Goal: Task Accomplishment & Management: Complete application form

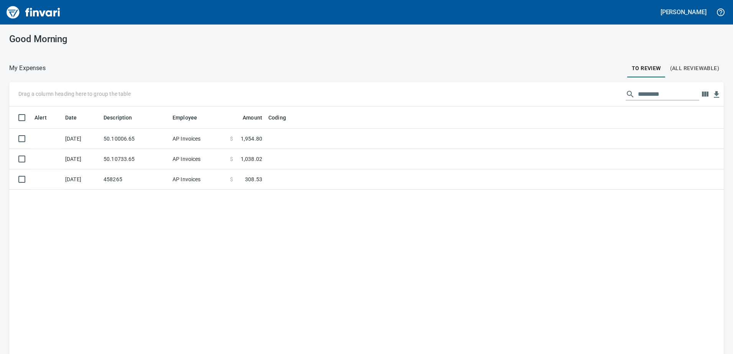
scroll to position [264, 703]
click at [348, 176] on td at bounding box center [361, 180] width 192 height 20
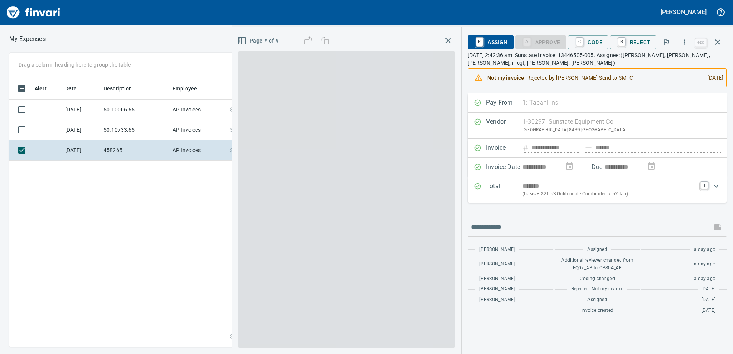
scroll to position [264, 517]
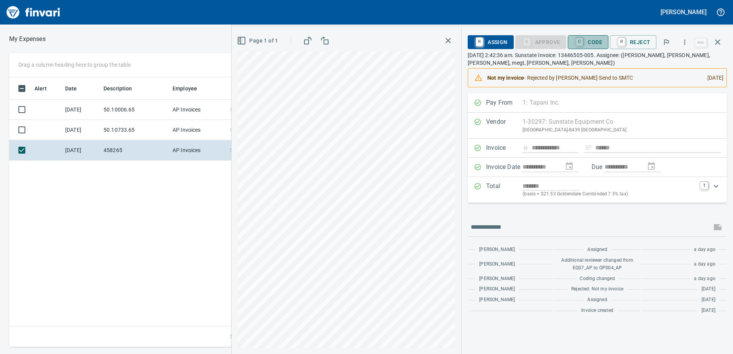
click at [598, 40] on span "C Code" at bounding box center [588, 42] width 28 height 13
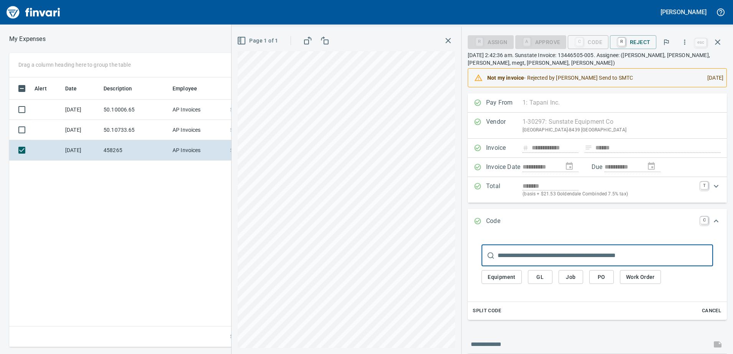
click at [569, 276] on span "Job" at bounding box center [571, 278] width 12 height 10
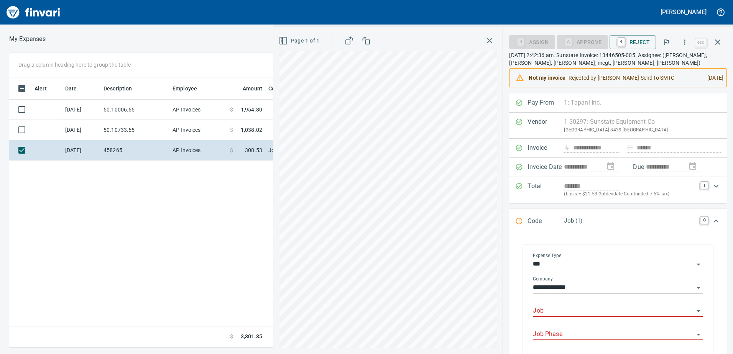
click at [561, 313] on input "Job" at bounding box center [613, 311] width 161 height 11
click at [569, 328] on li "244506.: Bonneville Klickitat Hatchery" at bounding box center [616, 331] width 163 height 18
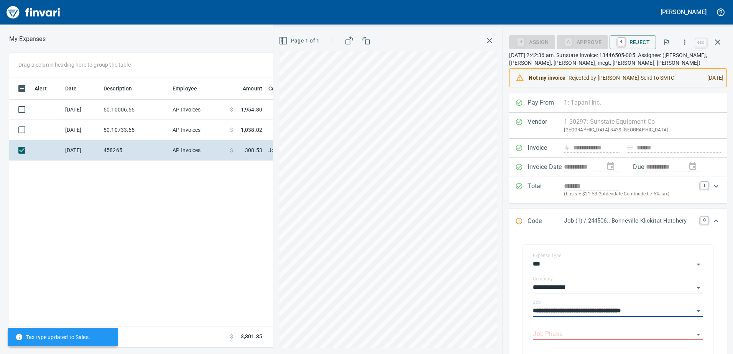
scroll to position [153, 0]
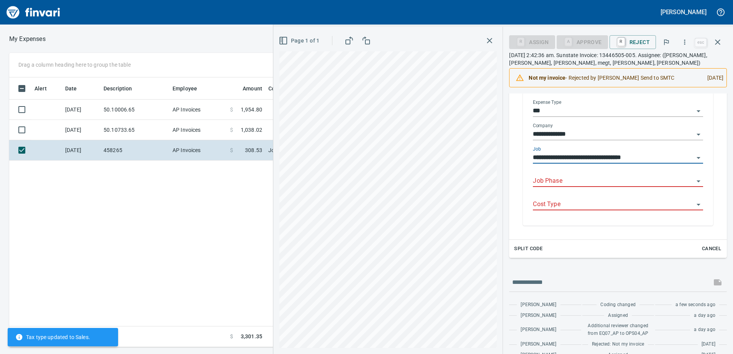
type input "**********"
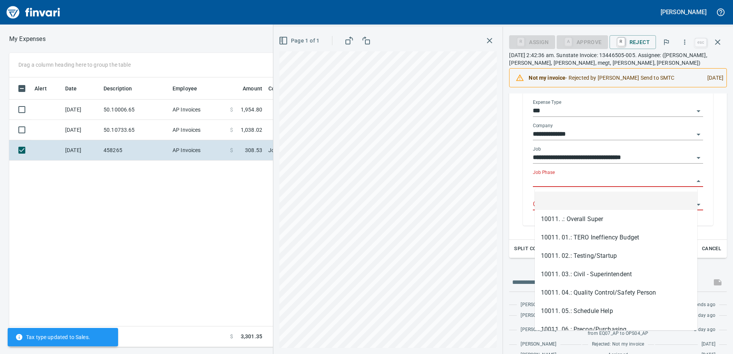
scroll to position [264, 517]
click at [550, 183] on input "Job Phase" at bounding box center [613, 181] width 161 height 11
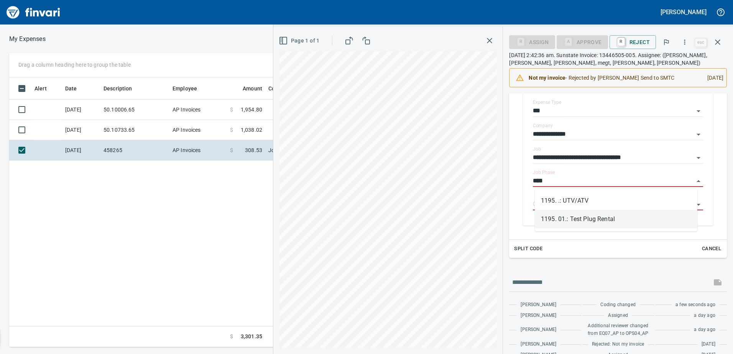
click at [543, 214] on li "1195. 01.: Test Plug Rental" at bounding box center [616, 219] width 163 height 18
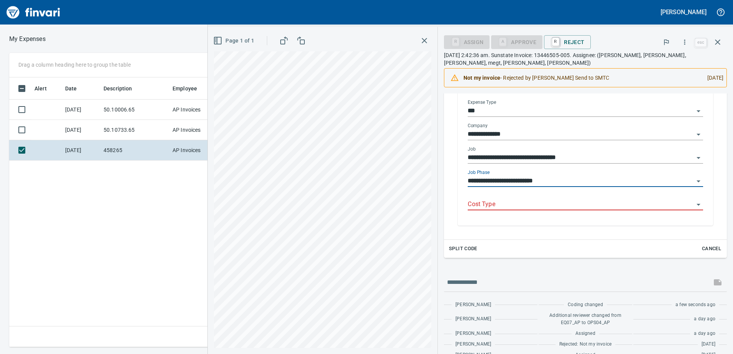
type input "**********"
click at [541, 201] on input "Cost Type" at bounding box center [581, 204] width 226 height 11
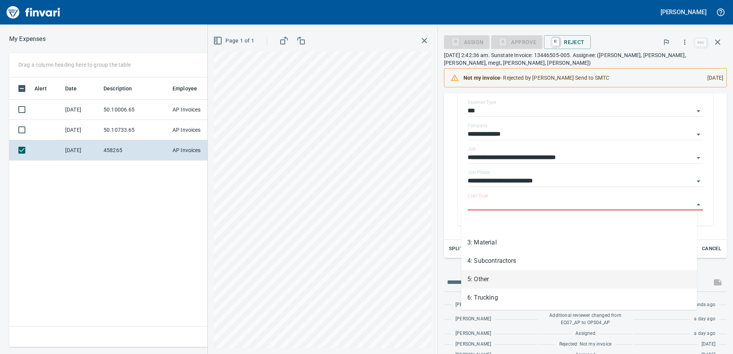
click at [504, 283] on li "5: Other" at bounding box center [579, 279] width 236 height 18
type input "********"
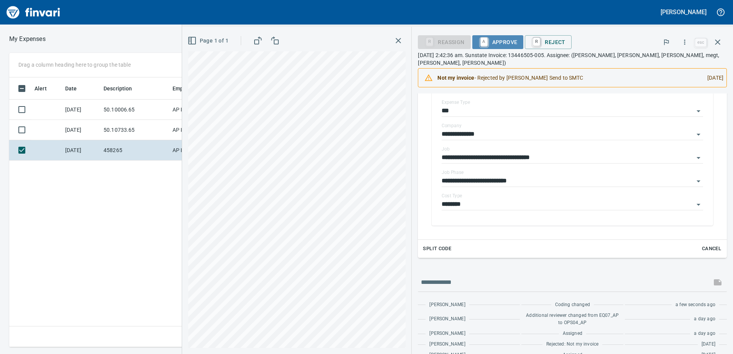
click at [493, 39] on span "A Approve" at bounding box center [498, 42] width 39 height 13
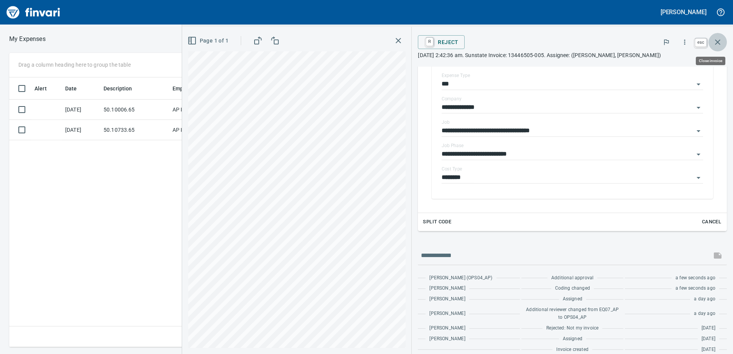
click at [718, 41] on icon "button" at bounding box center [717, 42] width 9 height 9
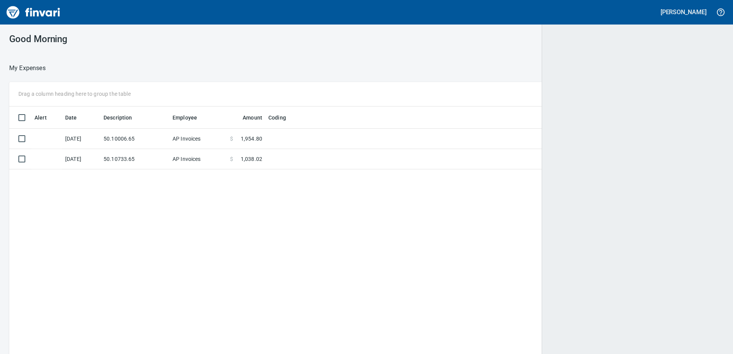
scroll to position [264, 702]
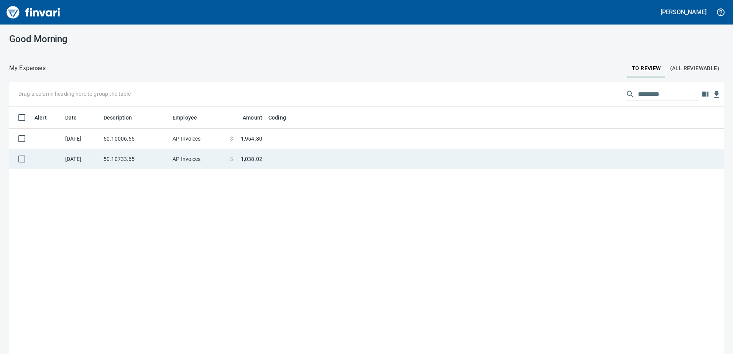
click at [127, 153] on td "50.10733.65" at bounding box center [134, 159] width 69 height 20
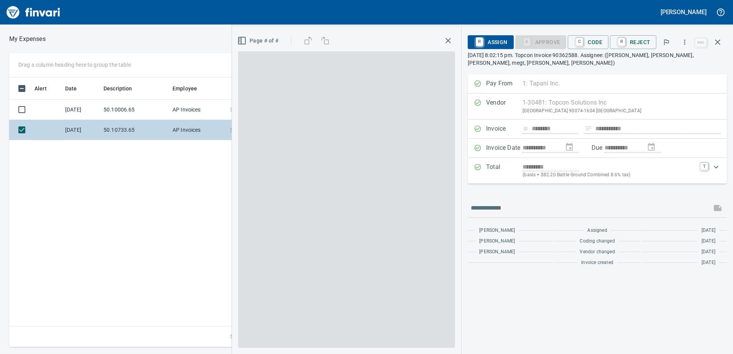
scroll to position [264, 517]
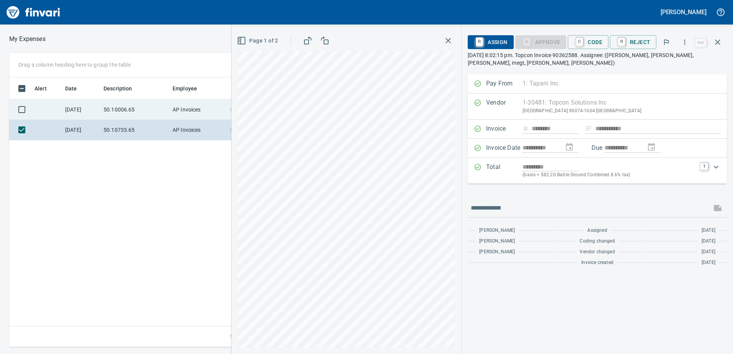
click at [116, 104] on td "50.10006.65" at bounding box center [134, 110] width 69 height 20
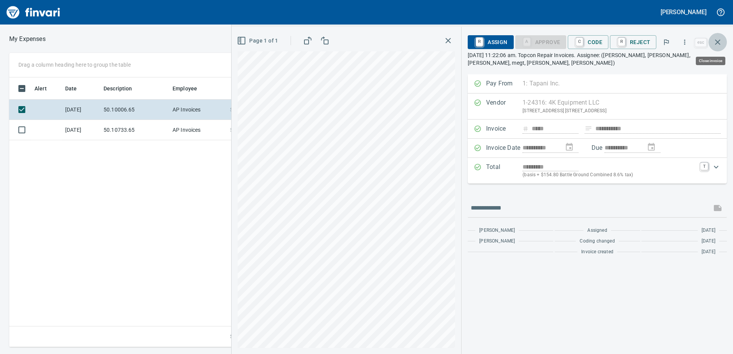
click at [713, 44] on button "button" at bounding box center [718, 42] width 18 height 18
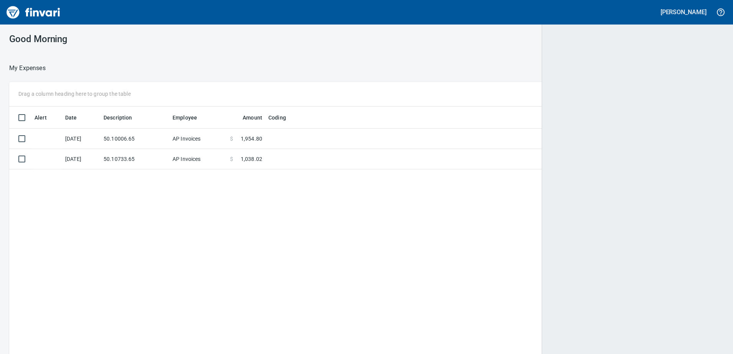
scroll to position [1, 1]
